Goal: Communication & Community: Answer question/provide support

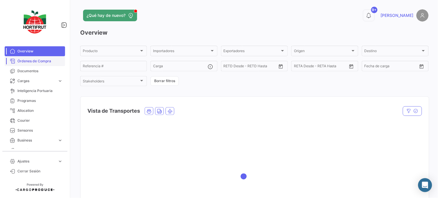
click at [40, 65] on link "Órdenes de Compra" at bounding box center [35, 61] width 60 height 10
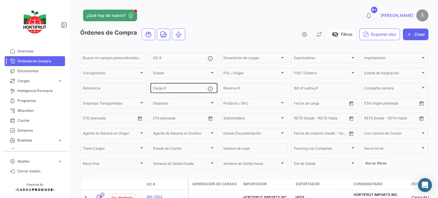
click at [187, 85] on div "Carga #" at bounding box center [180, 87] width 55 height 11
paste input "2526-T-0298"
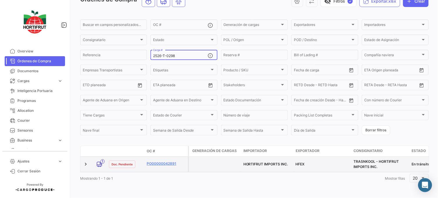
scroll to position [38, 0]
type input "2526-T-0298"
click at [163, 161] on link "PO00000042891" at bounding box center [166, 163] width 39 height 5
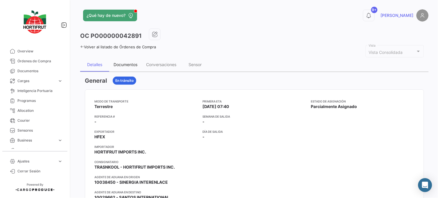
click at [138, 66] on div "Documentos" at bounding box center [125, 65] width 33 height 14
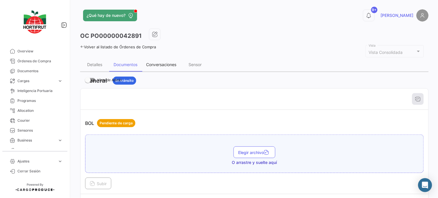
click at [167, 60] on div "Conversaciones" at bounding box center [161, 65] width 39 height 14
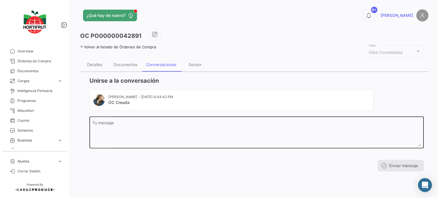
click at [167, 129] on textarea "Tu mensaje" at bounding box center [257, 134] width 329 height 26
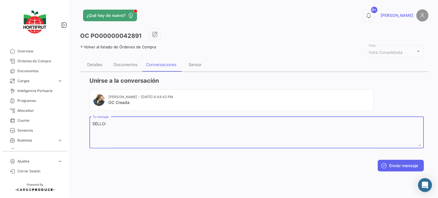
paste textarea "2025863"
paste textarea "B015473"
type textarea "SELLO:2025863| CINTAS:B015473/B015474"
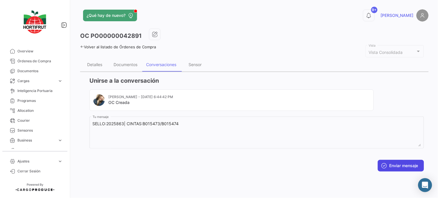
click at [409, 160] on button "Enviar mensaje" at bounding box center [401, 166] width 46 height 12
click at [113, 61] on div "Documentos" at bounding box center [125, 65] width 33 height 14
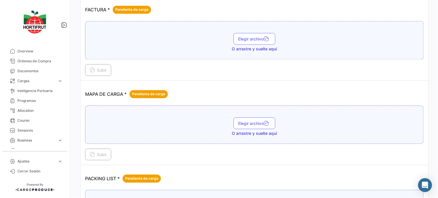
scroll to position [743, 0]
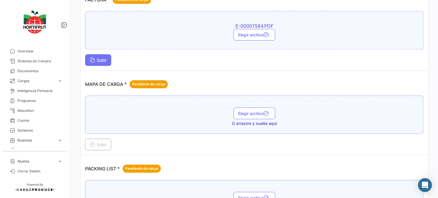
click at [100, 62] on span "Subir" at bounding box center [98, 60] width 17 height 5
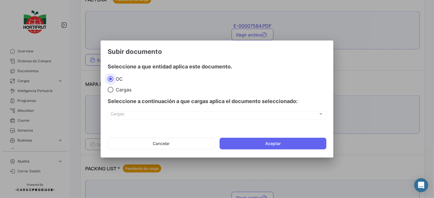
click at [121, 89] on span "Cargas" at bounding box center [122, 90] width 18 height 6
click at [113, 89] on input "Cargas" at bounding box center [111, 90] width 6 height 6
radio input "true"
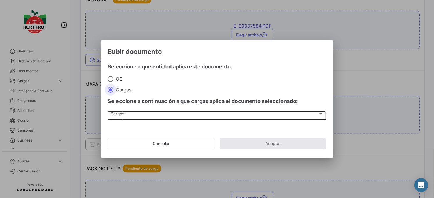
click at [154, 115] on div "Cargas" at bounding box center [214, 114] width 207 height 5
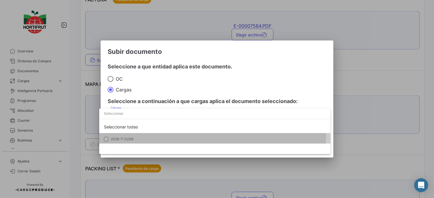
click at [166, 134] on mat-option "2526-T-0298" at bounding box center [214, 139] width 231 height 12
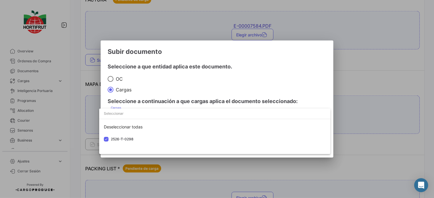
drag, startPoint x: 182, startPoint y: 95, endPoint x: 190, endPoint y: 95, distance: 8.1
click at [185, 95] on div at bounding box center [217, 99] width 434 height 198
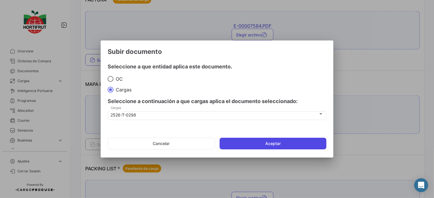
click at [258, 139] on button "Aceptar" at bounding box center [272, 143] width 107 height 12
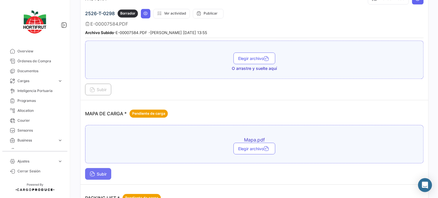
click at [104, 173] on span "Subir" at bounding box center [98, 173] width 17 height 5
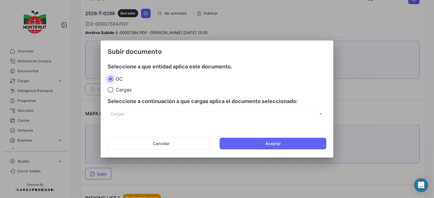
click at [118, 89] on span "Cargas" at bounding box center [122, 90] width 18 height 6
click at [113, 89] on input "Cargas" at bounding box center [111, 90] width 6 height 6
radio input "true"
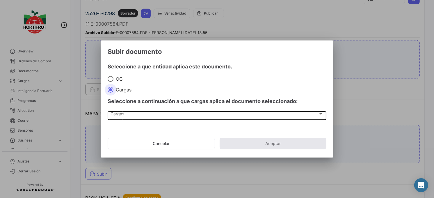
click at [150, 118] on div "Cargas Cargas" at bounding box center [217, 115] width 212 height 10
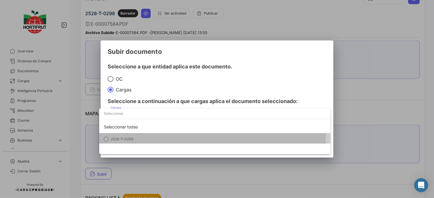
click at [163, 138] on span "2526-T-0298" at bounding box center [151, 138] width 81 height 5
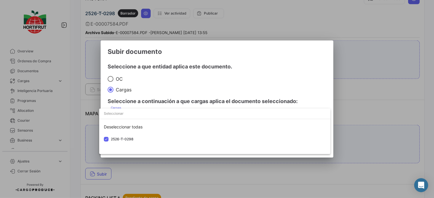
drag, startPoint x: 210, startPoint y: 102, endPoint x: 218, endPoint y: 105, distance: 8.5
click at [211, 102] on div at bounding box center [217, 99] width 434 height 198
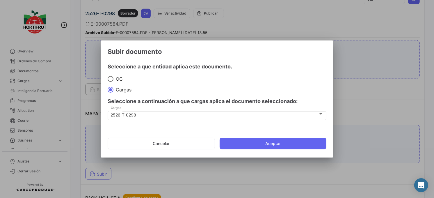
drag, startPoint x: 267, startPoint y: 143, endPoint x: 268, endPoint y: 154, distance: 11.5
click at [267, 143] on button "Aceptar" at bounding box center [272, 143] width 107 height 12
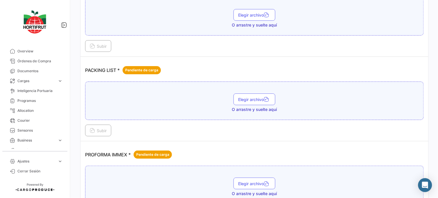
scroll to position [937, 0]
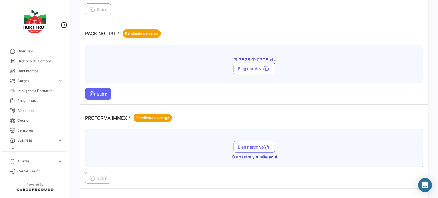
click at [98, 97] on button "Subir" at bounding box center [98, 94] width 26 height 12
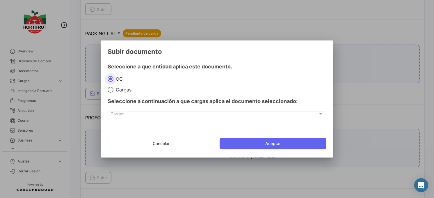
click at [115, 89] on span "Cargas" at bounding box center [122, 90] width 18 height 6
click at [113, 89] on input "Cargas" at bounding box center [111, 90] width 6 height 6
radio input "true"
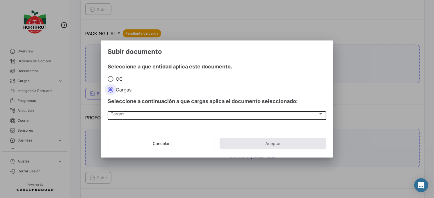
click at [152, 117] on div "Cargas" at bounding box center [214, 114] width 207 height 5
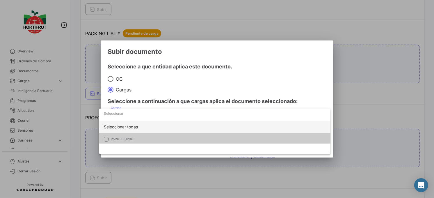
click at [159, 136] on span "2526-T-0298" at bounding box center [151, 138] width 81 height 5
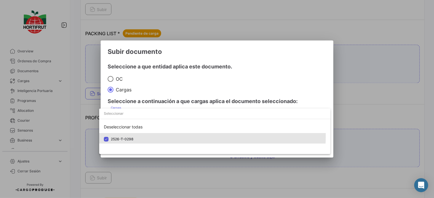
drag, startPoint x: 191, startPoint y: 110, endPoint x: 202, endPoint y: 119, distance: 14.3
click at [194, 111] on input "dropdown search" at bounding box center [214, 113] width 231 height 10
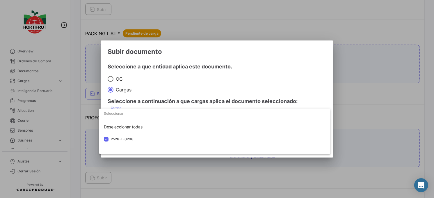
drag, startPoint x: 210, startPoint y: 106, endPoint x: 236, endPoint y: 127, distance: 33.8
click at [212, 107] on div at bounding box center [217, 99] width 434 height 198
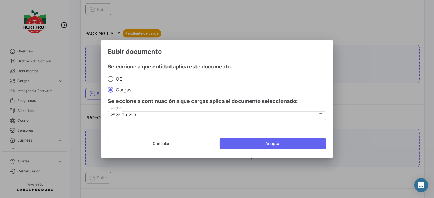
click at [237, 105] on div "Seleccione a continuación a que cargas aplica el documento seleccionado:" at bounding box center [217, 100] width 219 height 17
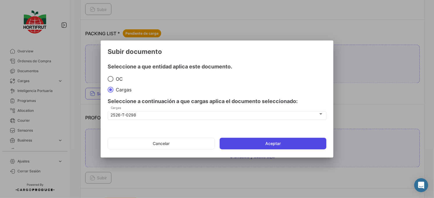
click at [259, 145] on button "Aceptar" at bounding box center [272, 143] width 107 height 12
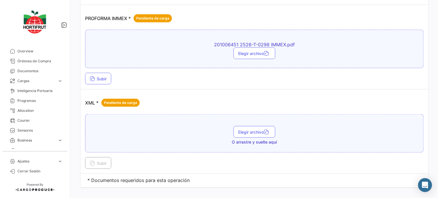
scroll to position [1066, 0]
click at [98, 79] on button "Subir" at bounding box center [98, 78] width 26 height 12
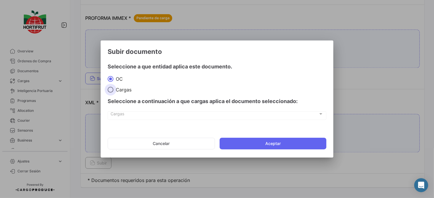
click at [122, 91] on span "Cargas" at bounding box center [122, 90] width 18 height 6
click at [113, 91] on input "Cargas" at bounding box center [111, 90] width 6 height 6
radio input "true"
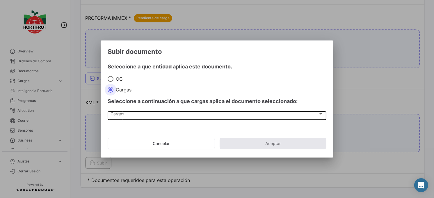
click at [157, 115] on div "Cargas" at bounding box center [214, 114] width 207 height 5
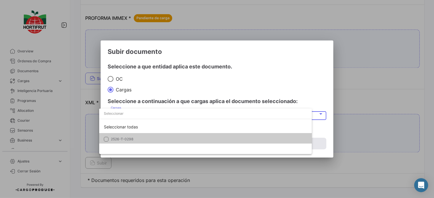
click at [173, 137] on span "2526-T-0298" at bounding box center [151, 138] width 81 height 5
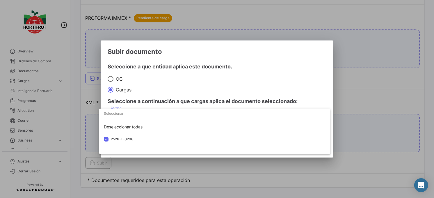
drag, startPoint x: 208, startPoint y: 92, endPoint x: 231, endPoint y: 107, distance: 27.7
click at [210, 93] on div at bounding box center [217, 99] width 434 height 198
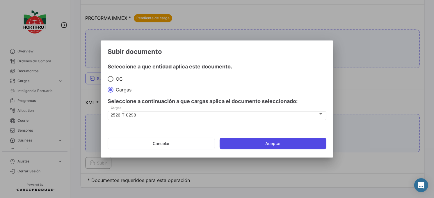
click at [271, 142] on button "Aceptar" at bounding box center [272, 143] width 107 height 12
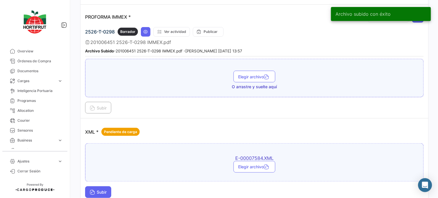
click at [106, 190] on span "Subir" at bounding box center [98, 192] width 17 height 5
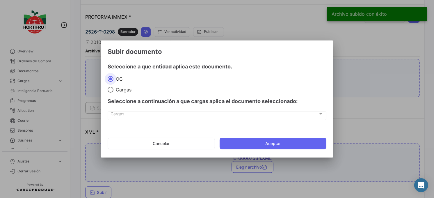
click at [110, 92] on span at bounding box center [111, 90] width 6 height 6
click at [110, 92] on input "Cargas" at bounding box center [111, 90] width 6 height 6
radio input "true"
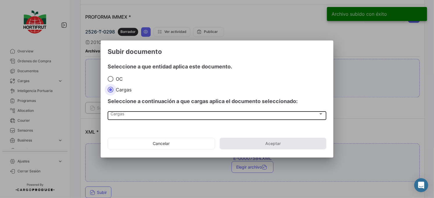
click at [121, 112] on span "Cargas" at bounding box center [214, 114] width 207 height 5
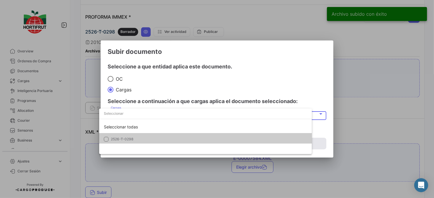
click at [136, 135] on mat-option "2526-T-0298" at bounding box center [205, 139] width 212 height 12
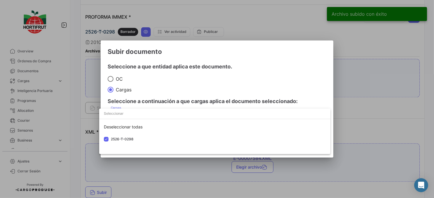
drag, startPoint x: 184, startPoint y: 89, endPoint x: 201, endPoint y: 103, distance: 21.4
click at [188, 90] on div at bounding box center [217, 99] width 434 height 198
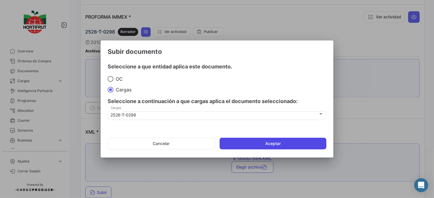
click at [242, 141] on button "Aceptar" at bounding box center [272, 143] width 107 height 12
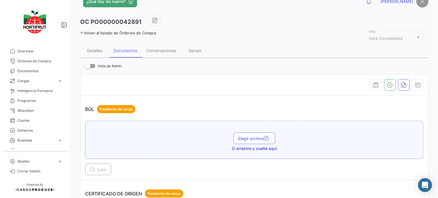
scroll to position [0, 0]
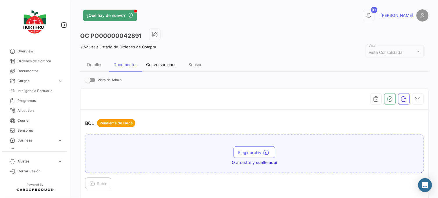
click at [167, 66] on div "Conversaciones" at bounding box center [161, 64] width 30 height 5
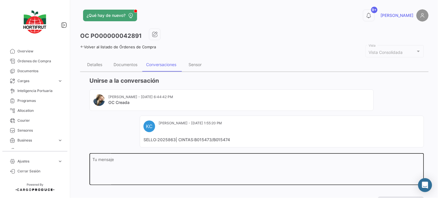
click at [178, 169] on textarea "Tu mensaje" at bounding box center [257, 170] width 329 height 26
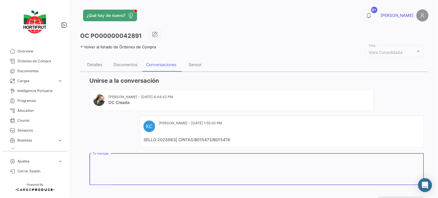
paste textarea "[PHONE_NUMBER]"
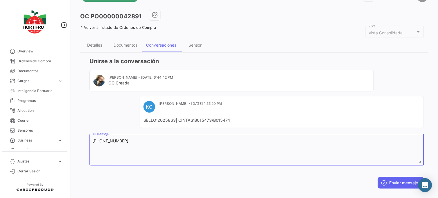
scroll to position [28, 0]
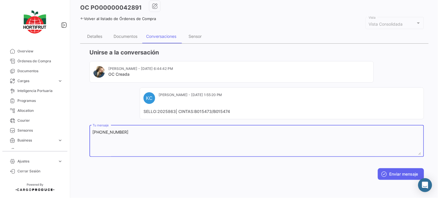
type textarea "[PHONE_NUMBER]"
click at [395, 165] on div "[PHONE_NUMBER] Tu mensaje Enviar mensaje" at bounding box center [257, 152] width 335 height 56
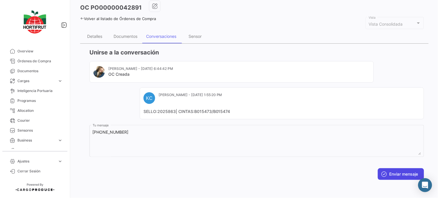
click at [398, 169] on button "Enviar mensaje" at bounding box center [401, 174] width 46 height 12
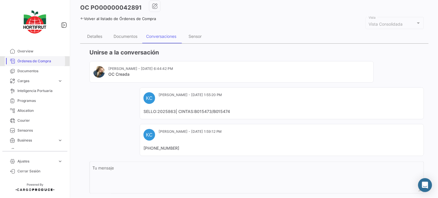
click at [48, 57] on link "Órdenes de Compra" at bounding box center [35, 61] width 60 height 10
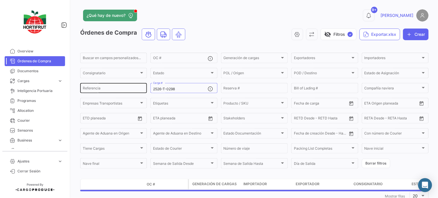
drag, startPoint x: 179, startPoint y: 86, endPoint x: 137, endPoint y: 86, distance: 42.4
click at [0, 0] on div "Buscar en campos personalizados... OC # Generación de cargas Generación de carg…" at bounding box center [0, 0] width 0 height 0
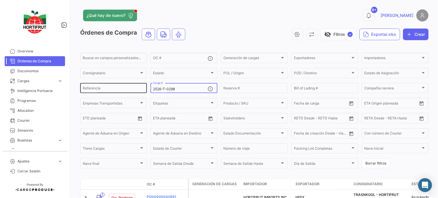
drag, startPoint x: 178, startPoint y: 90, endPoint x: 128, endPoint y: 87, distance: 49.5
click at [0, 0] on div "Buscar en campos personalizados... OC # Generación de cargas Generación de carg…" at bounding box center [0, 0] width 0 height 0
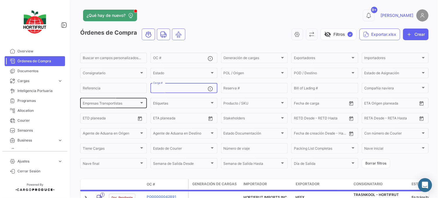
paste input "2526-T-0299"
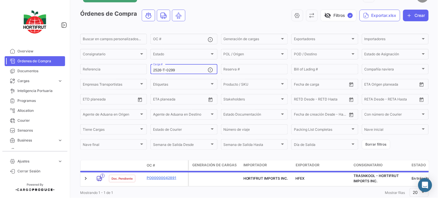
scroll to position [38, 0]
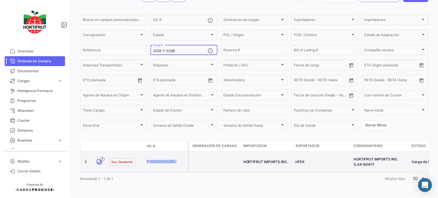
type input "2526-T-0299"
click at [159, 158] on link "PO00000042887" at bounding box center [166, 160] width 39 height 5
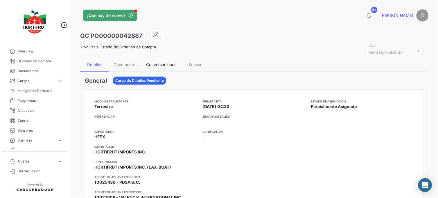
click at [176, 61] on div "Conversaciones" at bounding box center [161, 65] width 39 height 14
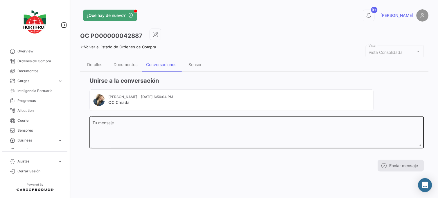
click at [150, 139] on textarea "Tu mensaje" at bounding box center [257, 134] width 329 height 26
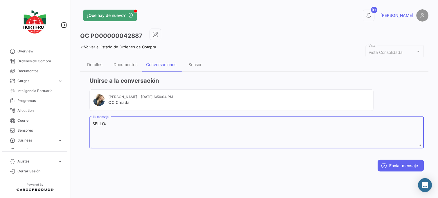
paste textarea "2025858"
paste textarea "A16478"
type textarea "SELLO:2025858| CINTAS:A16478/A16479"
click at [400, 161] on button "Enviar mensaje" at bounding box center [401, 166] width 46 height 12
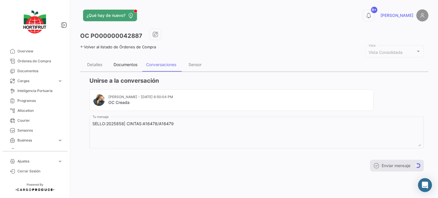
click at [131, 64] on div "Documentos" at bounding box center [126, 64] width 24 height 5
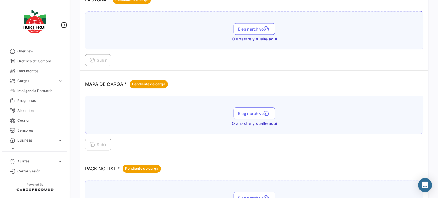
scroll to position [710, 0]
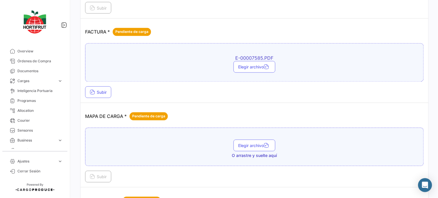
click at [99, 100] on td "FACTURA * Pendiente de carga E-00007585.PDF Elegir archivo Subir" at bounding box center [255, 61] width 348 height 84
click at [100, 92] on span "Subir" at bounding box center [98, 92] width 17 height 5
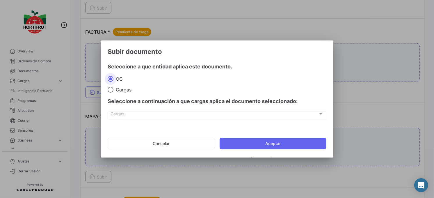
click at [110, 90] on span at bounding box center [110, 90] width 0 height 0
click at [110, 89] on input "Cargas" at bounding box center [111, 90] width 6 height 6
radio input "true"
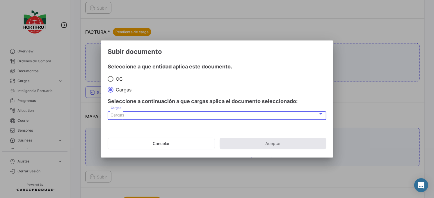
click at [151, 113] on div "Cargas" at bounding box center [214, 114] width 207 height 5
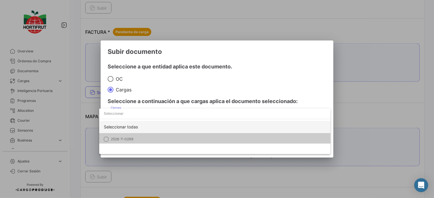
click at [158, 124] on div "Seleccionar todas" at bounding box center [214, 127] width 231 height 12
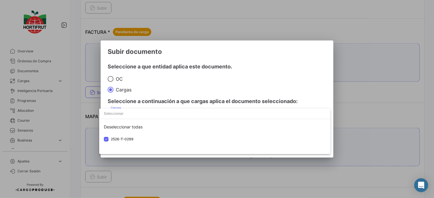
click at [212, 85] on div at bounding box center [217, 99] width 434 height 198
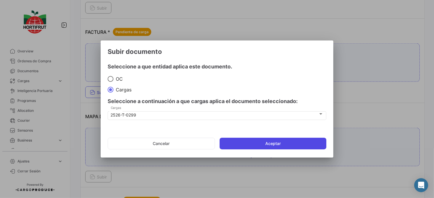
click at [263, 144] on button "Aceptar" at bounding box center [272, 143] width 107 height 12
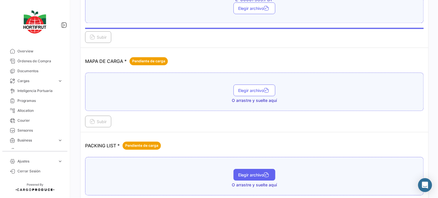
scroll to position [775, 0]
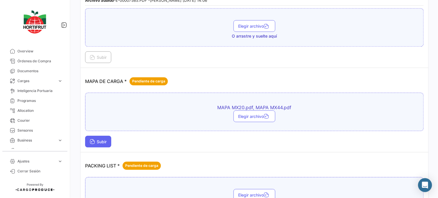
click at [103, 145] on button "Subir" at bounding box center [98, 141] width 26 height 12
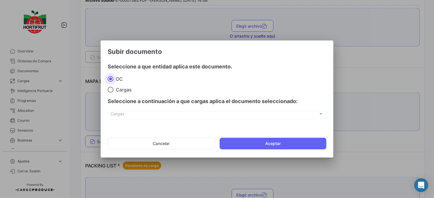
click at [111, 90] on span at bounding box center [111, 90] width 6 height 6
click at [111, 90] on input "Cargas" at bounding box center [111, 90] width 6 height 6
radio input "true"
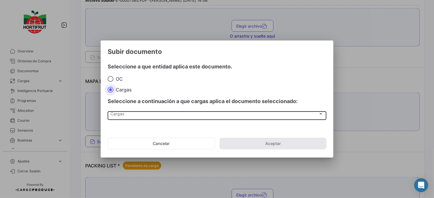
click at [127, 114] on div "Cargas" at bounding box center [214, 114] width 207 height 5
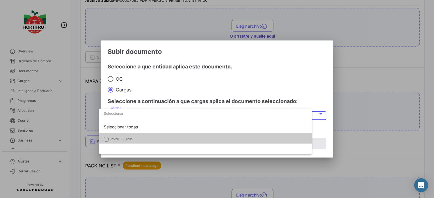
click at [142, 141] on span "2526-T-0299" at bounding box center [151, 138] width 81 height 5
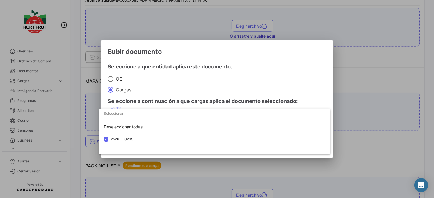
drag, startPoint x: 192, startPoint y: 97, endPoint x: 223, endPoint y: 124, distance: 40.6
click at [195, 99] on div at bounding box center [217, 99] width 434 height 198
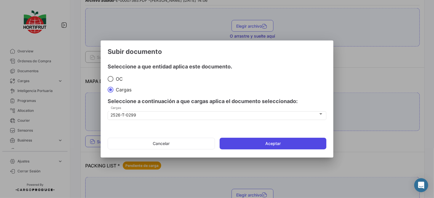
click at [242, 142] on button "Aceptar" at bounding box center [272, 143] width 107 height 12
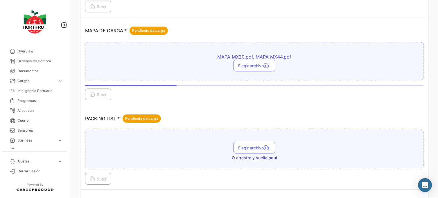
scroll to position [840, 0]
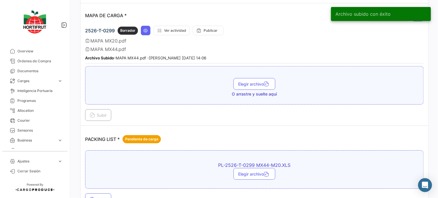
click at [94, 190] on div "PL-2526-T-0299 MX44-M20.XLS Elegir archivo Subir" at bounding box center [254, 177] width 339 height 55
click at [98, 197] on span "Subir" at bounding box center [98, 199] width 17 height 5
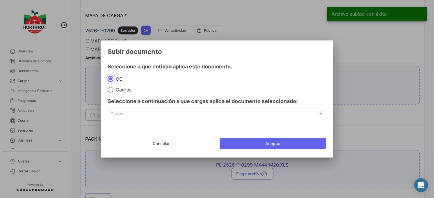
click at [117, 92] on span "Cargas" at bounding box center [122, 90] width 18 height 6
click at [113, 92] on input "Cargas" at bounding box center [111, 90] width 6 height 6
radio input "true"
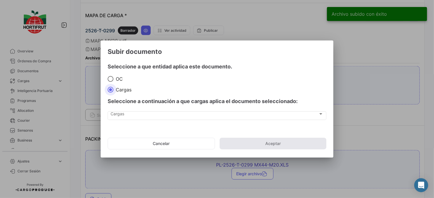
click at [158, 120] on div "Cargas Cargas" at bounding box center [217, 118] width 219 height 15
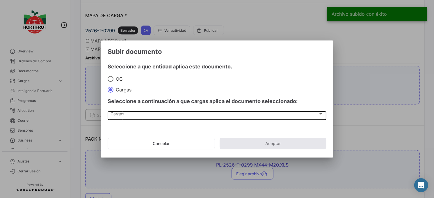
click at [169, 117] on div "Cargas" at bounding box center [214, 114] width 207 height 5
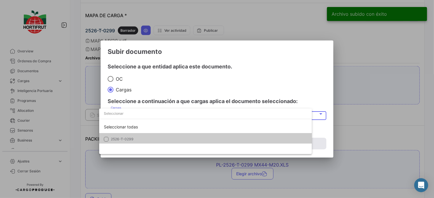
click at [174, 153] on div "Seleccionar todas 2526-T-0299" at bounding box center [205, 130] width 212 height 45
click at [184, 138] on span "2526-T-0299" at bounding box center [151, 138] width 81 height 5
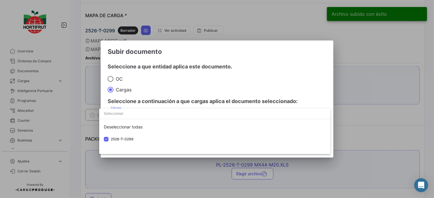
drag, startPoint x: 225, startPoint y: 94, endPoint x: 232, endPoint y: 98, distance: 7.7
click at [227, 94] on div at bounding box center [217, 99] width 434 height 198
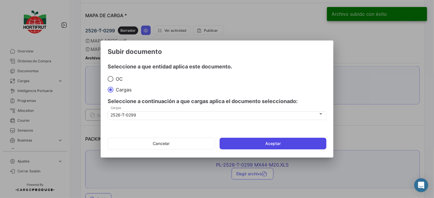
click at [273, 143] on button "Aceptar" at bounding box center [272, 143] width 107 height 12
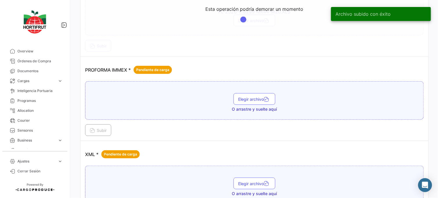
scroll to position [1007, 0]
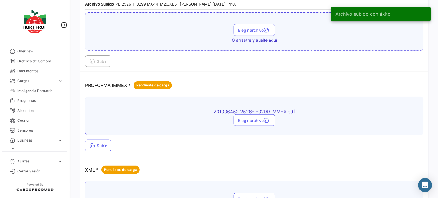
drag, startPoint x: 126, startPoint y: 135, endPoint x: 113, endPoint y: 139, distance: 13.3
click at [126, 135] on div "201006452 2526-T-0299 IMMEX.pdf Elegir archivo Subir" at bounding box center [254, 124] width 339 height 55
click at [102, 143] on span "Subir" at bounding box center [98, 145] width 17 height 5
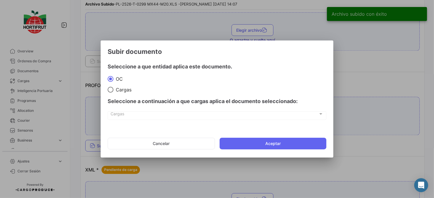
click at [114, 92] on div "Seleccione a continuación a que cargas aplica el documento seleccionado:" at bounding box center [217, 100] width 219 height 17
click at [111, 89] on span at bounding box center [111, 90] width 6 height 6
click at [111, 89] on input "Cargas" at bounding box center [111, 90] width 6 height 6
radio input "true"
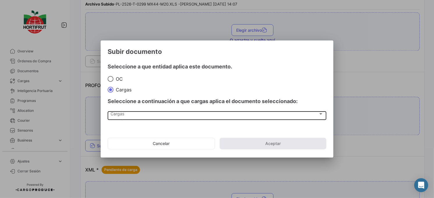
click at [140, 118] on div "Cargas Cargas" at bounding box center [217, 115] width 212 height 10
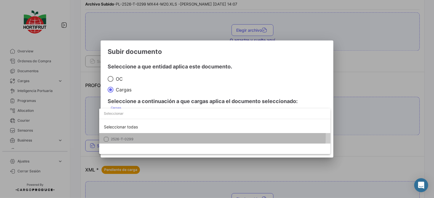
click at [152, 135] on mat-option "2526-T-0299" at bounding box center [214, 139] width 231 height 12
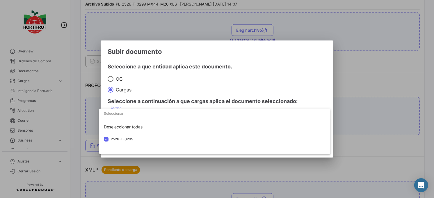
drag, startPoint x: 185, startPoint y: 102, endPoint x: 194, endPoint y: 103, distance: 8.5
click at [190, 101] on div at bounding box center [217, 99] width 434 height 198
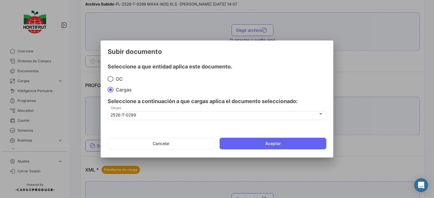
click at [242, 137] on mat-dialog-actions "Cancelar Aceptar" at bounding box center [217, 143] width 219 height 20
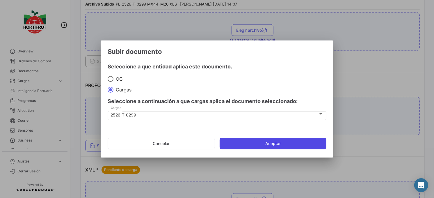
click at [250, 144] on button "Aceptar" at bounding box center [272, 143] width 107 height 12
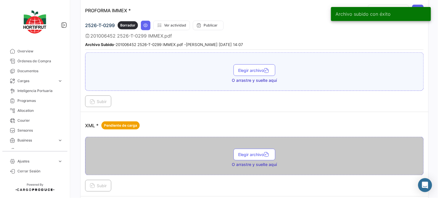
scroll to position [1084, 0]
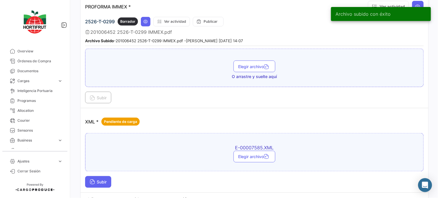
click at [100, 176] on button "Subir" at bounding box center [98, 182] width 26 height 12
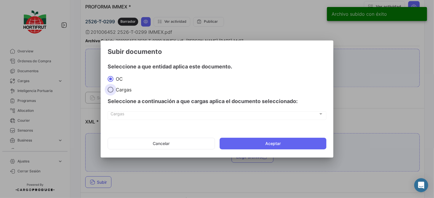
click at [111, 88] on span at bounding box center [111, 90] width 6 height 6
click at [111, 88] on input "Cargas" at bounding box center [111, 90] width 6 height 6
radio input "true"
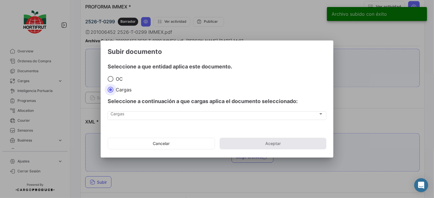
click at [132, 121] on div "Cargas Cargas" at bounding box center [217, 118] width 219 height 15
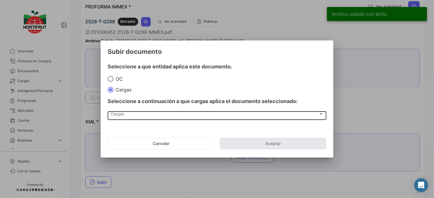
click at [142, 114] on div "Cargas" at bounding box center [214, 114] width 207 height 5
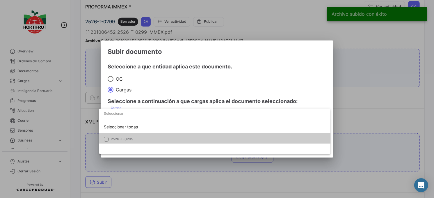
click at [146, 135] on mat-option "2526-T-0299" at bounding box center [214, 139] width 231 height 12
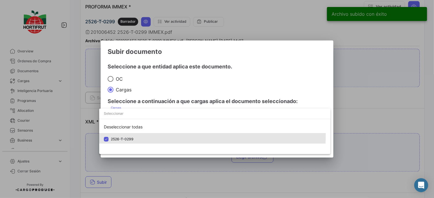
click at [180, 103] on div at bounding box center [217, 99] width 434 height 198
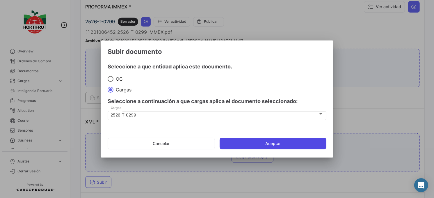
click at [238, 143] on button "Aceptar" at bounding box center [272, 143] width 107 height 12
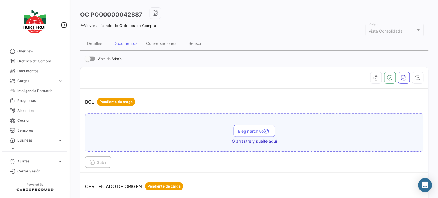
scroll to position [0, 0]
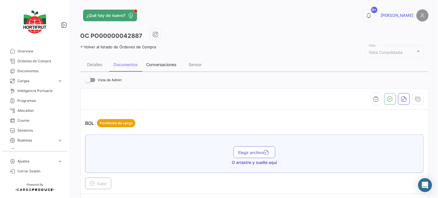
click at [156, 62] on div "Conversaciones" at bounding box center [161, 64] width 30 height 5
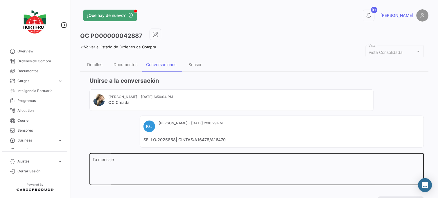
click at [198, 165] on textarea "Tu mensaje" at bounding box center [257, 170] width 329 height 26
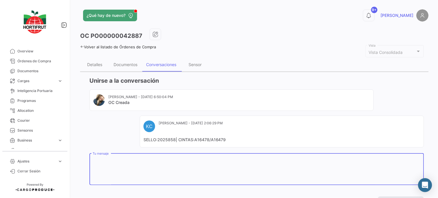
paste textarea "Buen dia comparto datos para la carga de [DATE] Trámite PITA por favor Para est…"
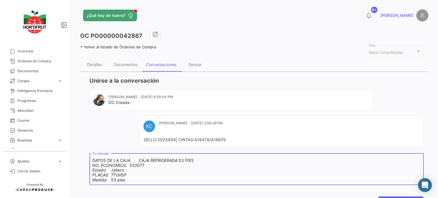
scroll to position [28, 0]
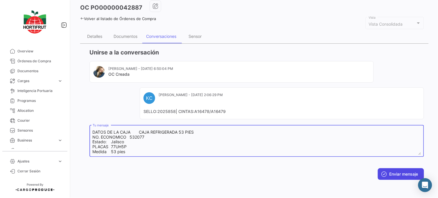
type textarea "Buen dia comparto datos para la carga de [DATE] Trámite PITA por favor Para est…"
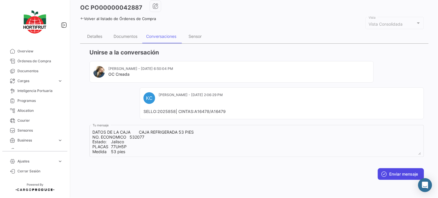
click at [382, 171] on icon at bounding box center [385, 174] width 6 height 6
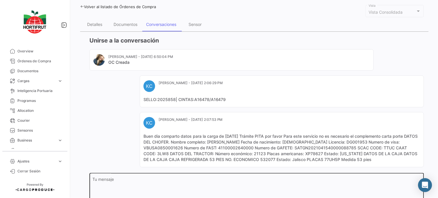
scroll to position [60, 0]
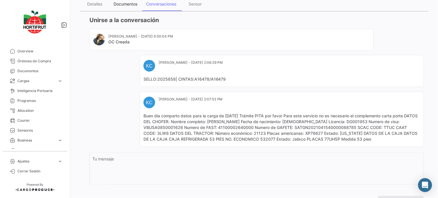
click at [124, 6] on div "Documentos" at bounding box center [125, 4] width 33 height 14
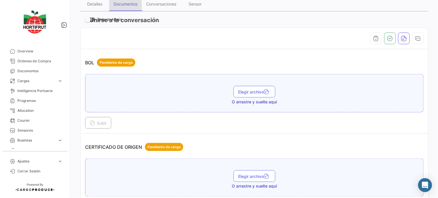
scroll to position [0, 0]
